Goal: Task Accomplishment & Management: Manage account settings

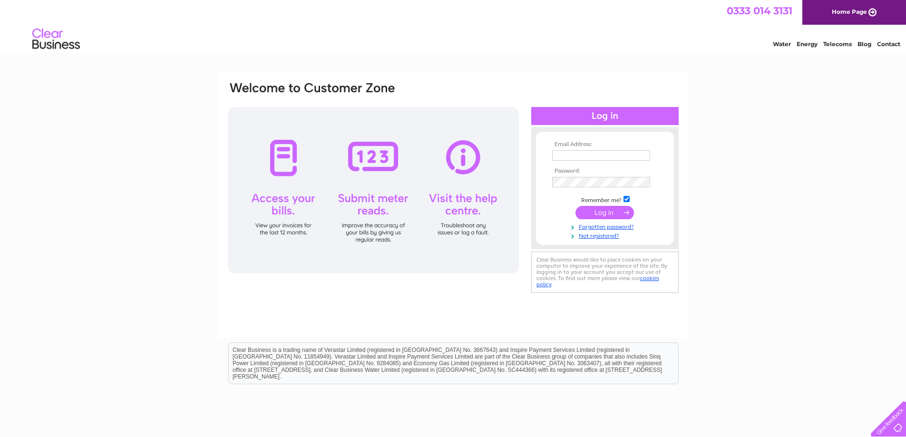
type input "[EMAIL_ADDRESS][DOMAIN_NAME]"
click at [592, 208] on input "submit" at bounding box center [604, 212] width 58 height 13
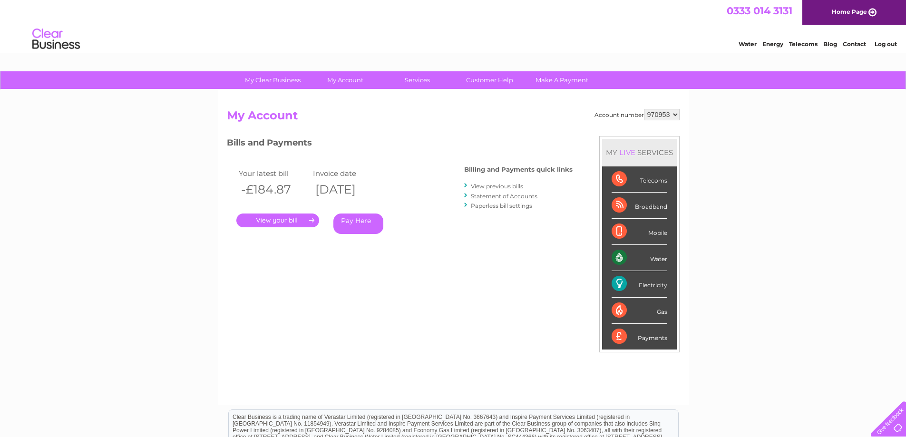
click at [283, 219] on link "." at bounding box center [277, 220] width 83 height 14
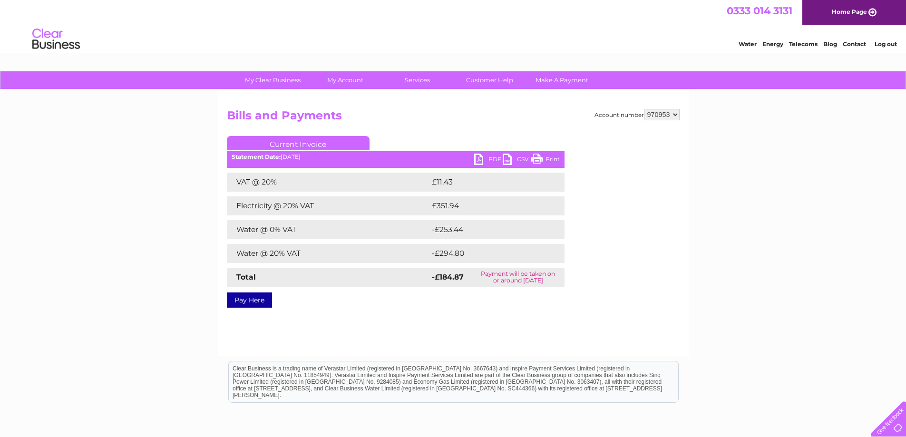
click at [492, 156] on link "PDF" at bounding box center [488, 161] width 29 height 14
